Goal: Information Seeking & Learning: Find specific fact

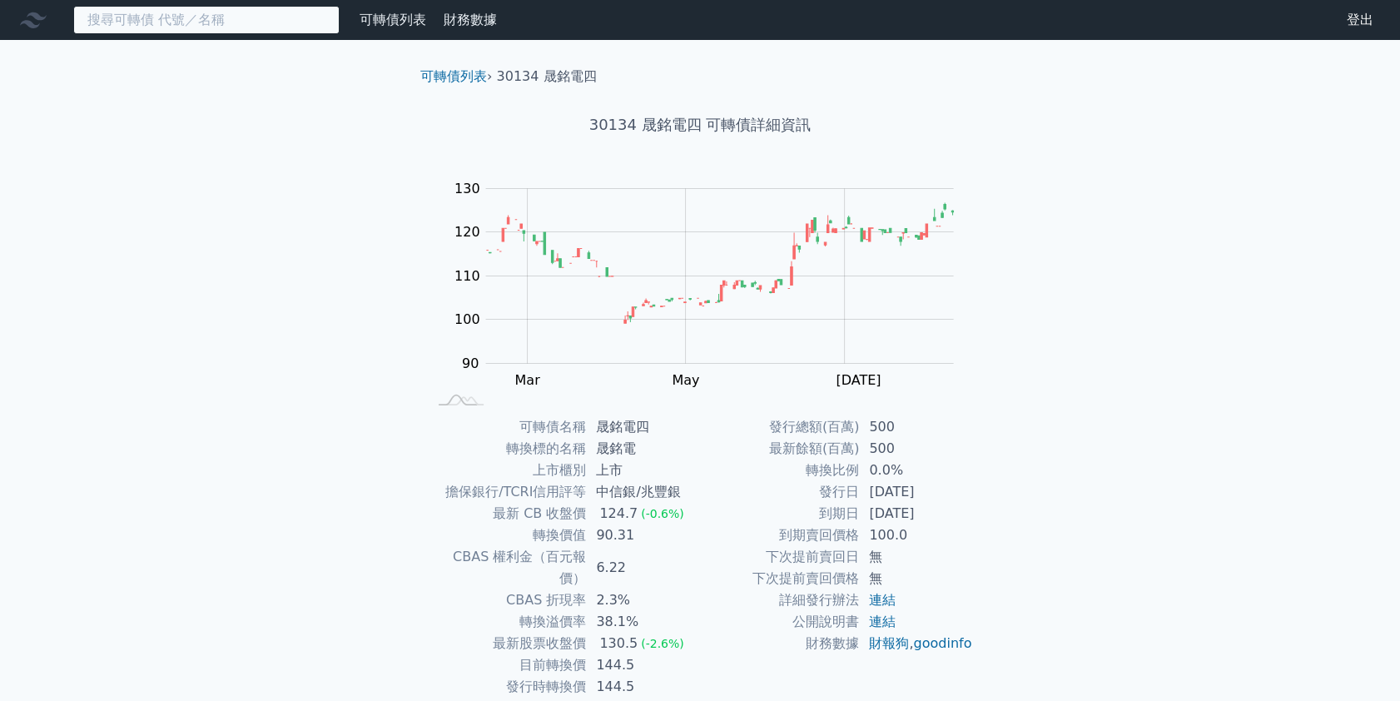
click at [170, 19] on input at bounding box center [206, 20] width 266 height 28
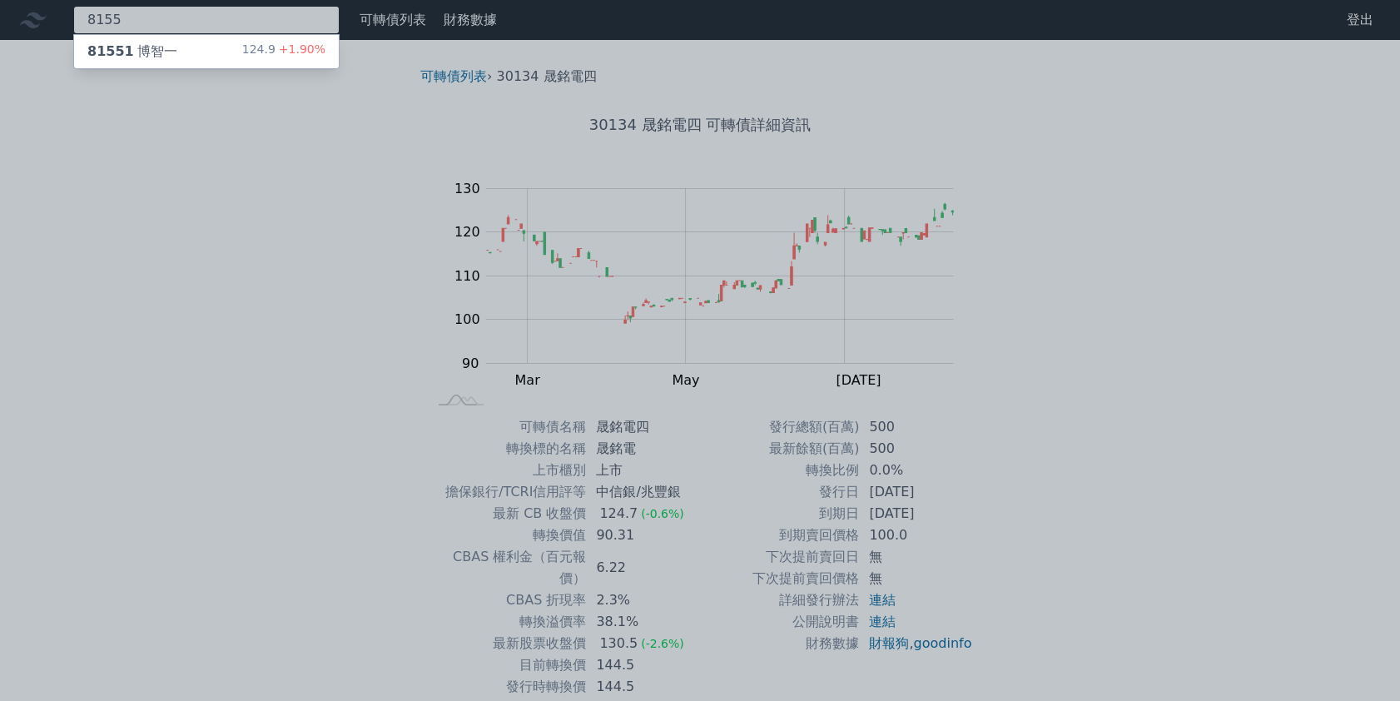
type input "8155"
click at [175, 47] on div "81551 博智一 124.9 +1.90%" at bounding box center [206, 51] width 265 height 33
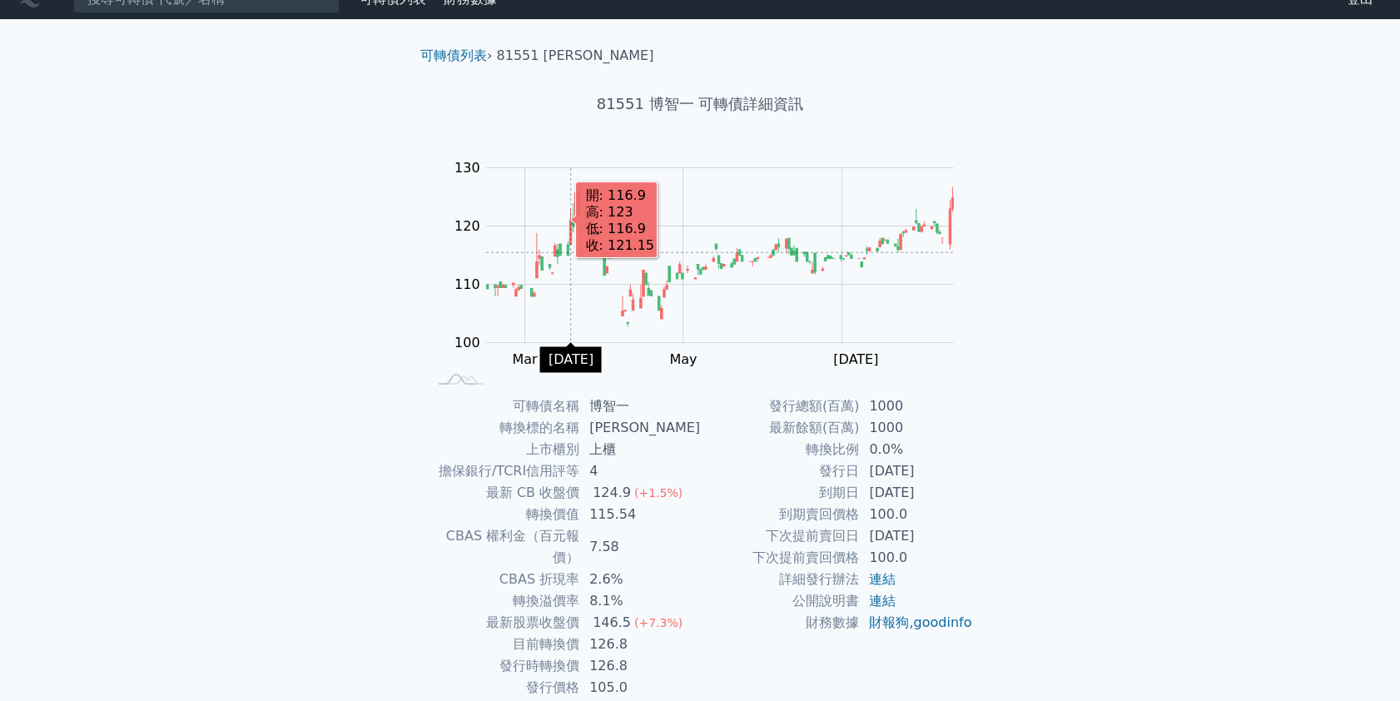
scroll to position [69, 0]
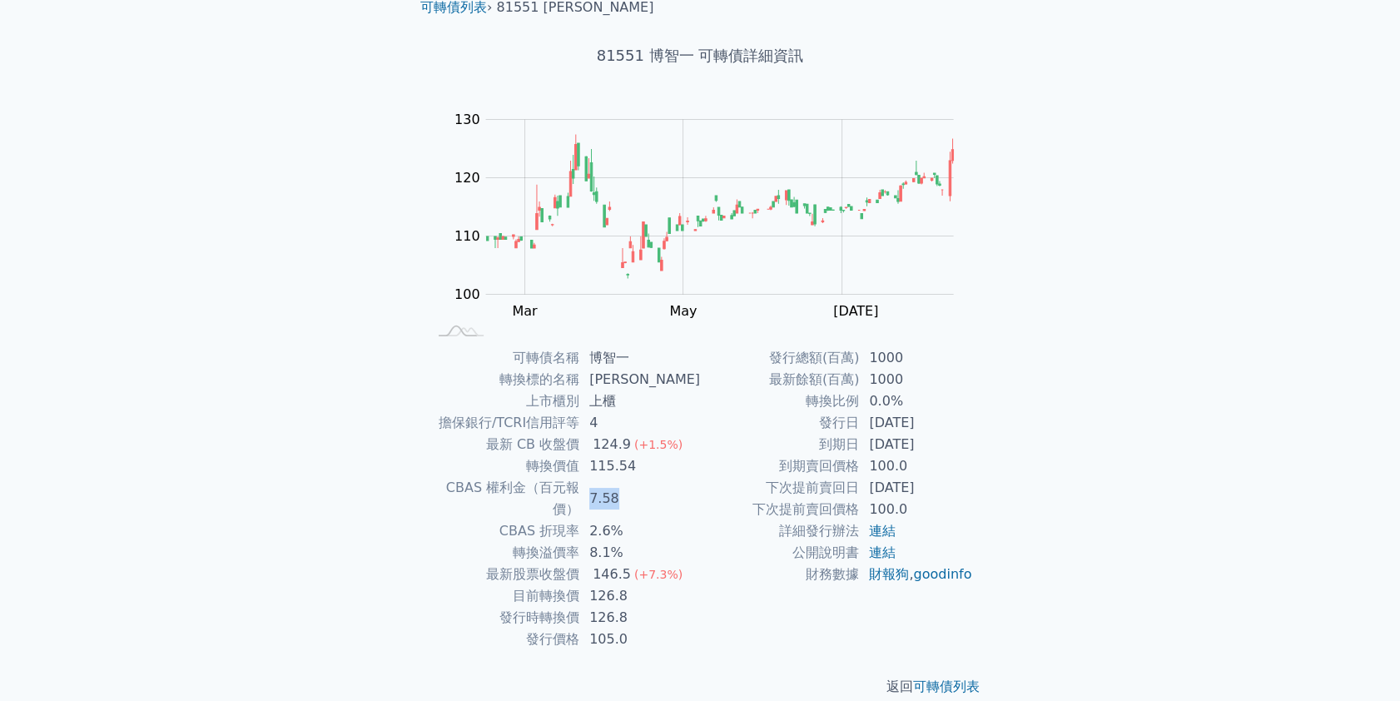
drag, startPoint x: 635, startPoint y: 490, endPoint x: 574, endPoint y: 499, distance: 61.3
click at [577, 498] on tbody "可轉債名稱 博智一 轉換標的名稱 博智 上市櫃別 上櫃 擔保銀行/TCRI信用評等 4 最新 CB 收盤價 124.9 (+1.5%) 轉換價值 115.54…" at bounding box center [563, 498] width 273 height 303
drag, startPoint x: 594, startPoint y: 508, endPoint x: 606, endPoint y: 513, distance: 13.5
click at [597, 520] on td "2.6%" at bounding box center [639, 531] width 121 height 22
drag, startPoint x: 582, startPoint y: 522, endPoint x: 574, endPoint y: 523, distance: 8.4
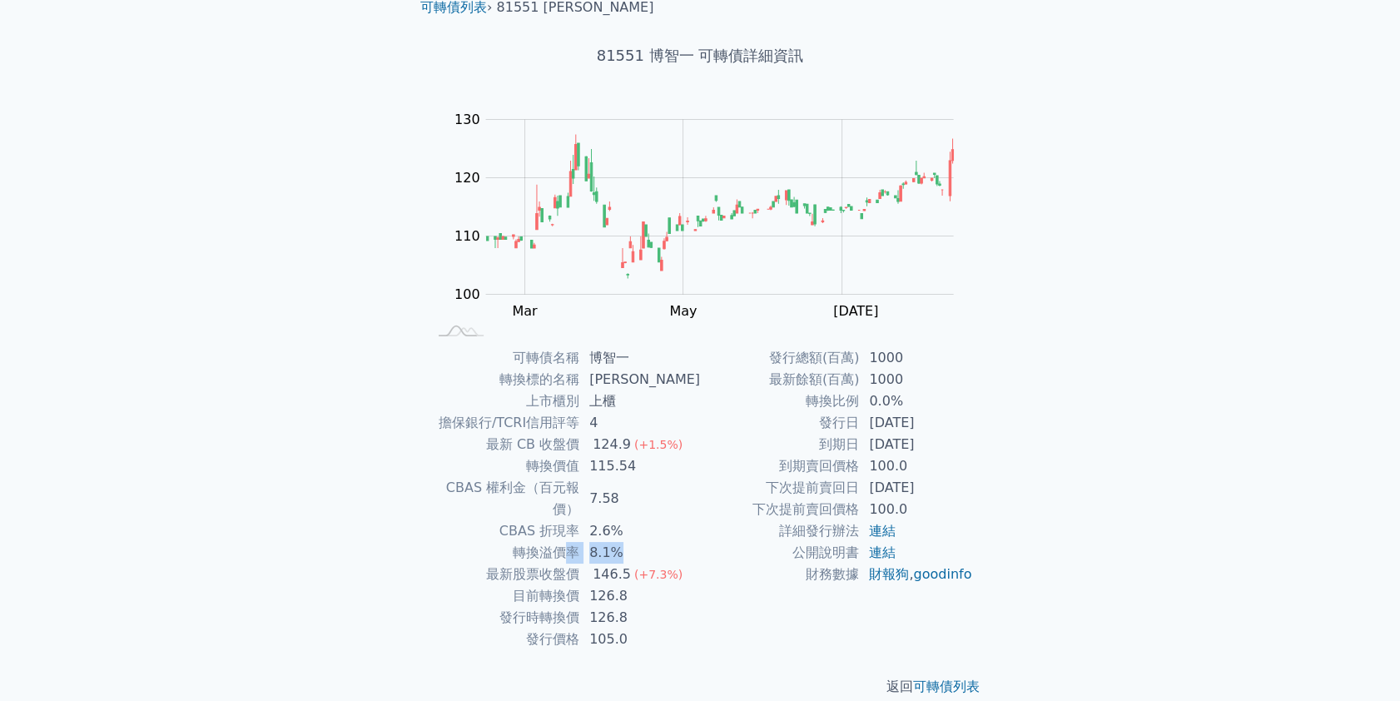
click at [574, 542] on tr "轉換溢價率 8.1%" at bounding box center [563, 553] width 273 height 22
click at [574, 542] on td "轉換溢價率" at bounding box center [503, 553] width 152 height 22
drag, startPoint x: 601, startPoint y: 552, endPoint x: 644, endPoint y: 559, distance: 43.9
click at [641, 564] on td "146.5 (+7.3%)" at bounding box center [639, 575] width 121 height 22
click at [645, 564] on div "(+7.3%)" at bounding box center [658, 575] width 48 height 22
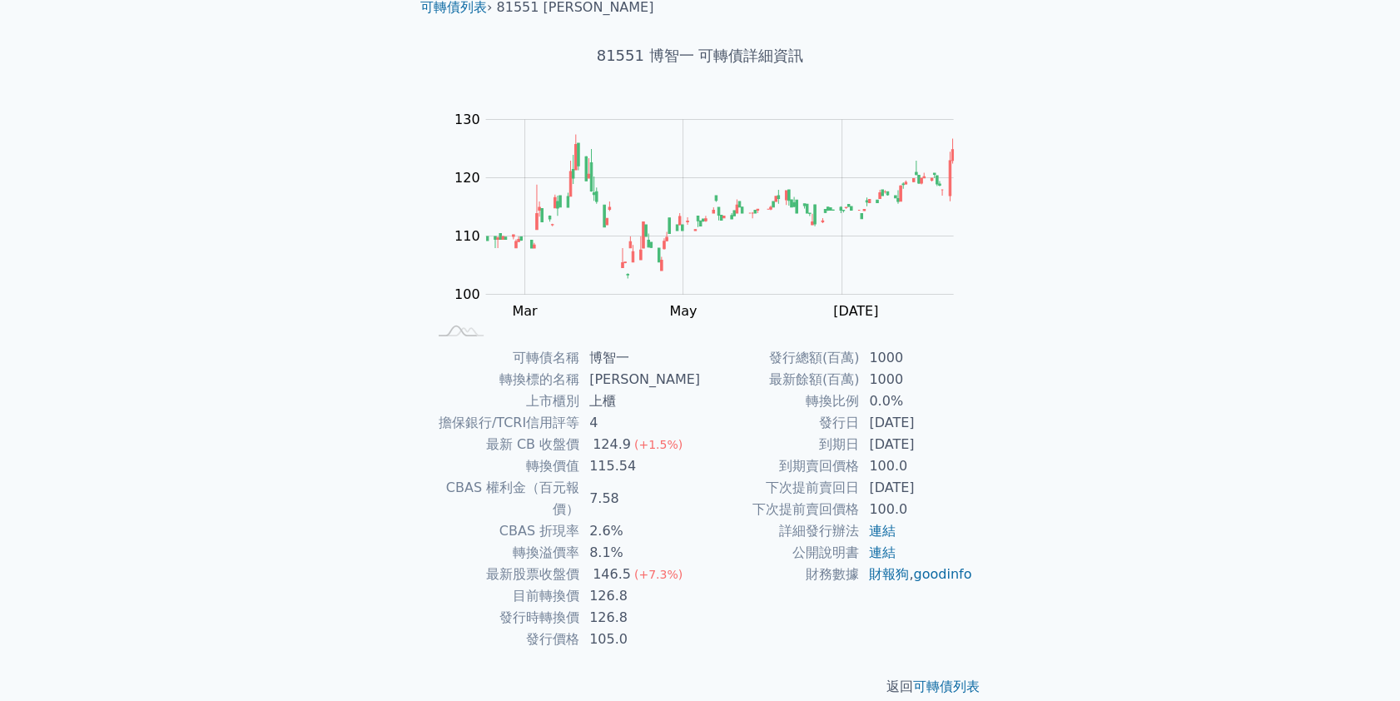
click at [656, 585] on td "126.8" at bounding box center [639, 596] width 121 height 22
drag, startPoint x: 616, startPoint y: 573, endPoint x: 594, endPoint y: 574, distance: 21.7
click at [590, 585] on td "126.8" at bounding box center [639, 596] width 121 height 22
click at [602, 585] on td "126.8" at bounding box center [639, 596] width 121 height 22
